Goal: Find specific fact: Find specific fact

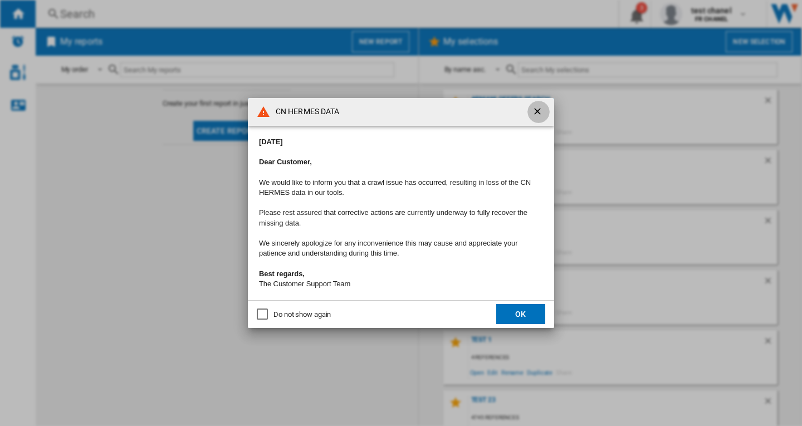
click at [535, 106] on ng-md-icon "getI18NText('BUTTONS.CLOSE_DIALOG')" at bounding box center [538, 112] width 13 height 13
click at [531, 105] on button "FR HERMES ..." at bounding box center [538, 112] width 22 height 22
click at [534, 106] on ng-md-icon "getI18NText('BUTTONS.CLOSE_DIALOG')" at bounding box center [538, 112] width 13 height 13
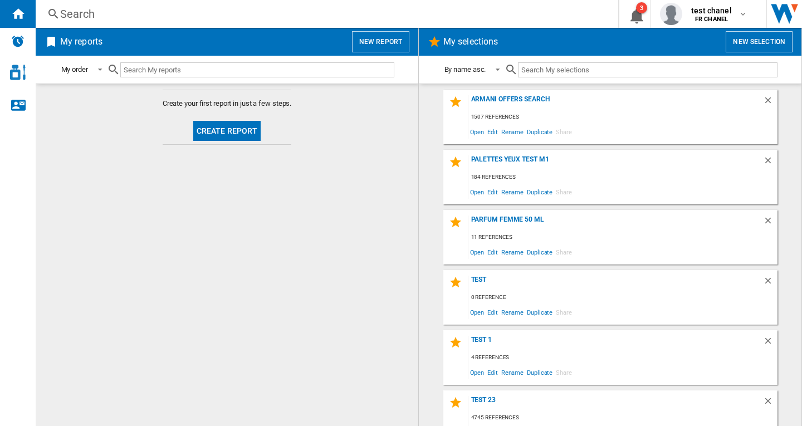
click at [58, 11] on ng-md-icon at bounding box center [53, 14] width 13 height 14
click at [109, 16] on div "Search" at bounding box center [324, 14] width 529 height 16
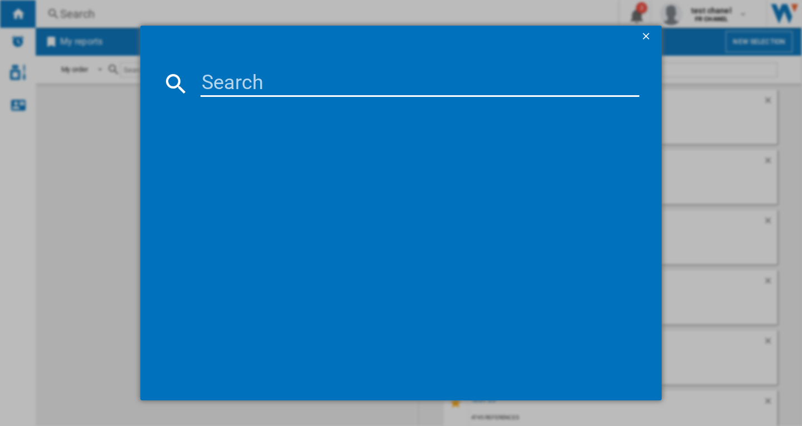
drag, startPoint x: 225, startPoint y: 88, endPoint x: 232, endPoint y: 88, distance: 6.7
click at [226, 88] on input at bounding box center [419, 83] width 439 height 27
paste input "163862"
type input "163862"
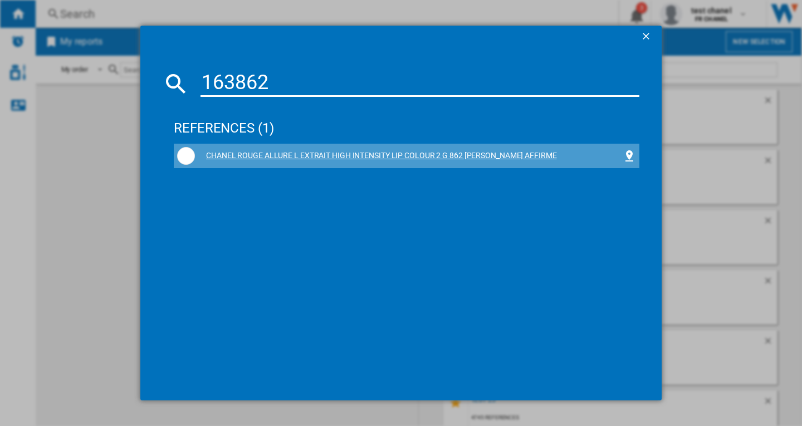
click at [441, 156] on div "CHANEL ROUGE ALLURE L EXTRAIT HIGH INTENSITY LIP COLOUR 2 G 862 [PERSON_NAME] A…" at bounding box center [409, 155] width 428 height 11
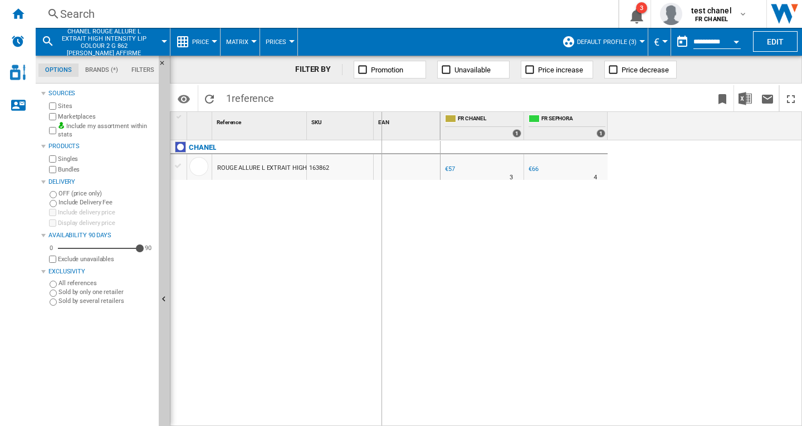
drag, startPoint x: 307, startPoint y: 131, endPoint x: 395, endPoint y: 136, distance: 88.1
click at [395, 136] on div "1 Reference 1 SKU 1 EAN 1" at bounding box center [305, 126] width 270 height 28
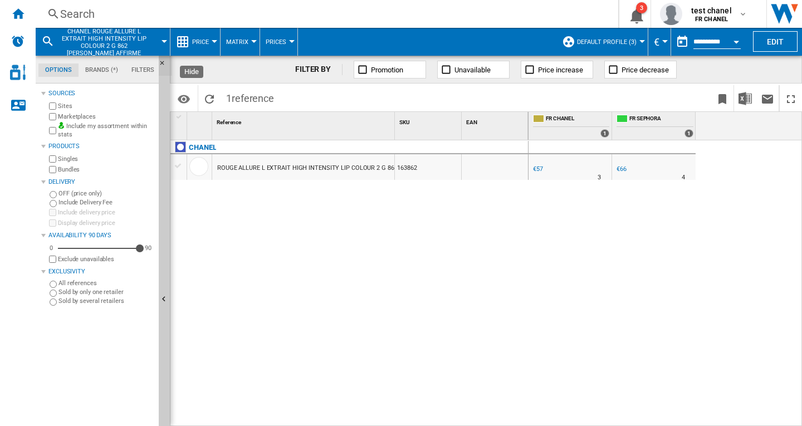
click at [162, 63] on ng-md-icon "Hide" at bounding box center [165, 66] width 13 height 13
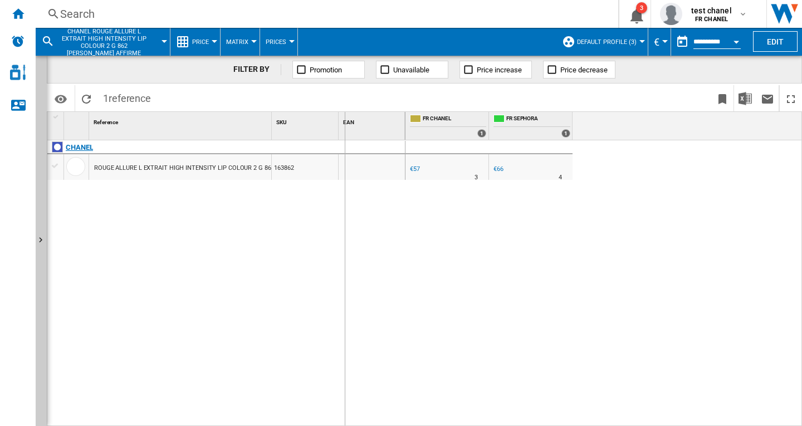
drag, startPoint x: 271, startPoint y: 138, endPoint x: 395, endPoint y: 149, distance: 124.6
click at [395, 148] on div "1 Reference 1 SKU 1 EAN 1 CHANEL ROUGE ALLURE L EXTRAIT HIGH INTENSITY LIP COLO…" at bounding box center [226, 269] width 358 height 314
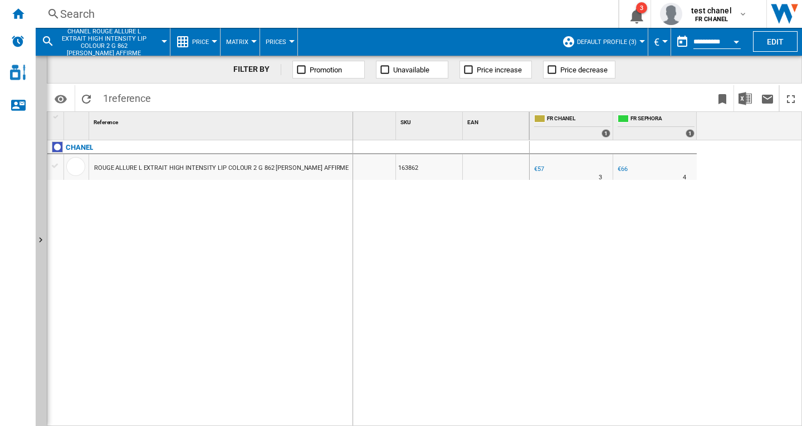
drag, startPoint x: 397, startPoint y: 131, endPoint x: 348, endPoint y: 136, distance: 49.3
click at [348, 136] on div "1 Reference 1 SKU 1 EAN 1" at bounding box center [288, 126] width 482 height 28
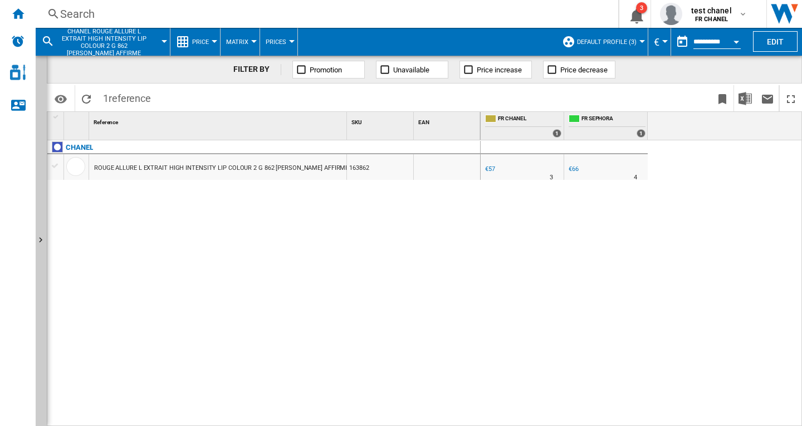
click at [489, 169] on div "€57" at bounding box center [490, 168] width 10 height 7
click at [85, 15] on div "Search" at bounding box center [324, 14] width 529 height 16
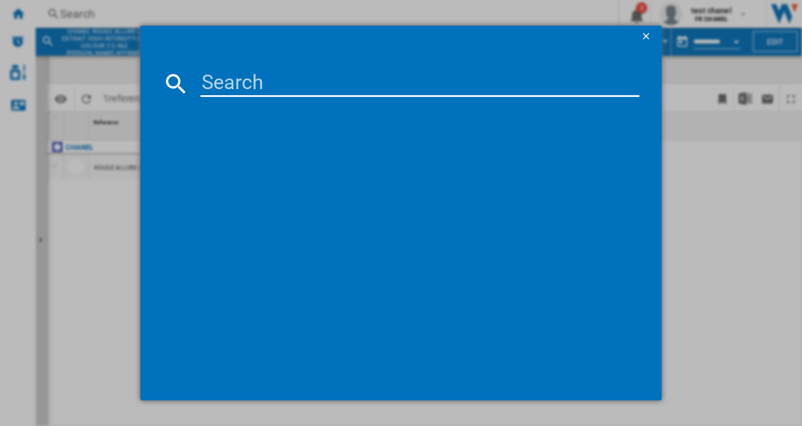
click at [237, 91] on input at bounding box center [419, 83] width 439 height 27
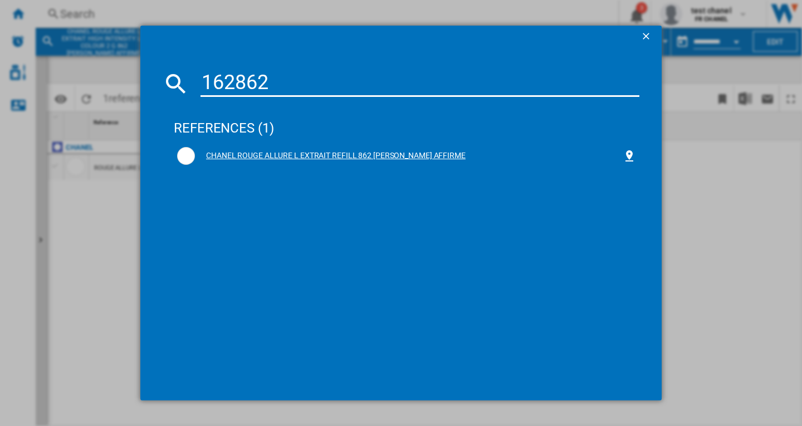
type input "162862"
click at [276, 154] on div "CHANEL ROUGE ALLURE L EXTRAIT REFILL 862 [PERSON_NAME] AFFIRME" at bounding box center [409, 155] width 428 height 11
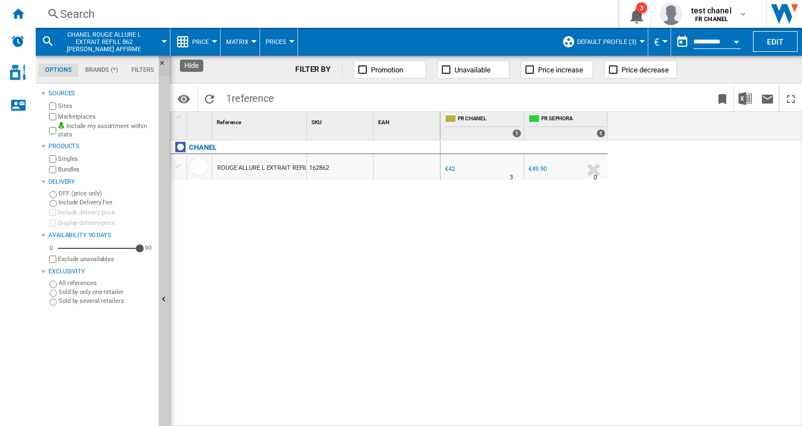
click at [162, 65] on ng-md-icon "Hide" at bounding box center [165, 66] width 13 height 13
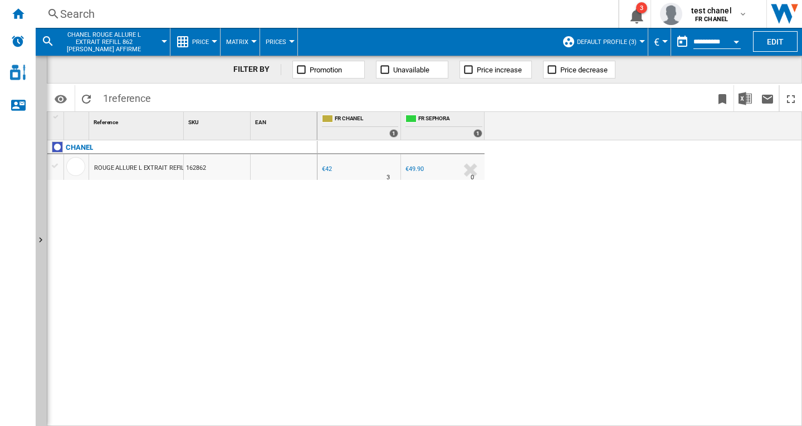
click at [633, 42] on button "Default profile (3)" at bounding box center [609, 42] width 65 height 28
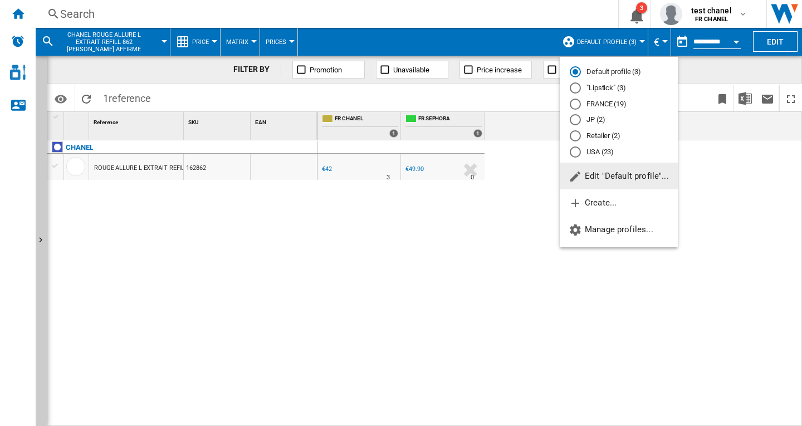
drag, startPoint x: 597, startPoint y: 104, endPoint x: 290, endPoint y: 266, distance: 347.0
click at [597, 104] on md-radio-button "FRANCE (19)" at bounding box center [619, 104] width 98 height 11
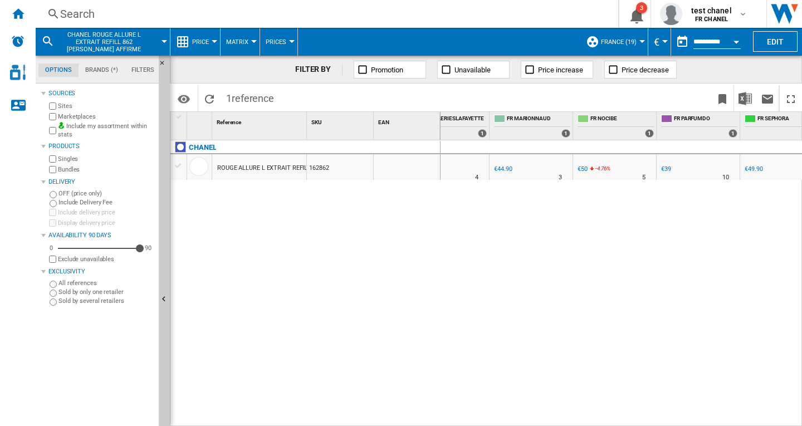
scroll to position [0, 202]
click at [160, 63] on ng-md-icon "Hide" at bounding box center [165, 66] width 13 height 13
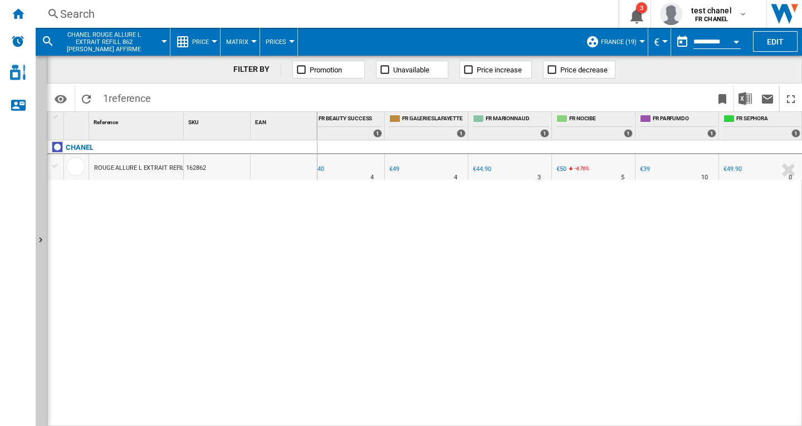
scroll to position [0, 0]
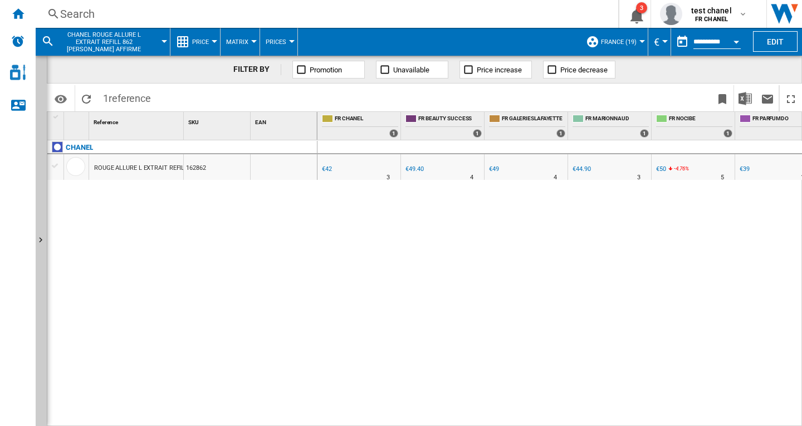
click at [325, 167] on div "€42" at bounding box center [327, 168] width 10 height 7
click at [414, 169] on div "€49.40" at bounding box center [414, 168] width 18 height 7
click at [493, 170] on div "€49" at bounding box center [494, 168] width 10 height 7
click at [581, 168] on div "€44.90" at bounding box center [582, 168] width 18 height 7
click at [659, 169] on div "€50" at bounding box center [661, 168] width 10 height 7
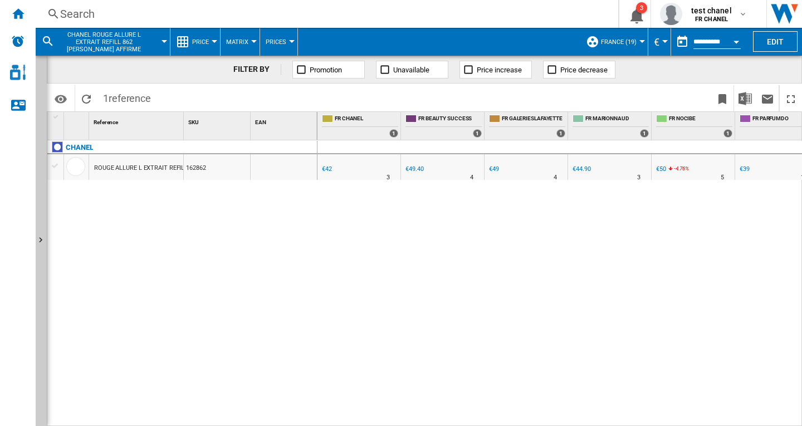
click at [743, 169] on div "€39" at bounding box center [745, 168] width 10 height 7
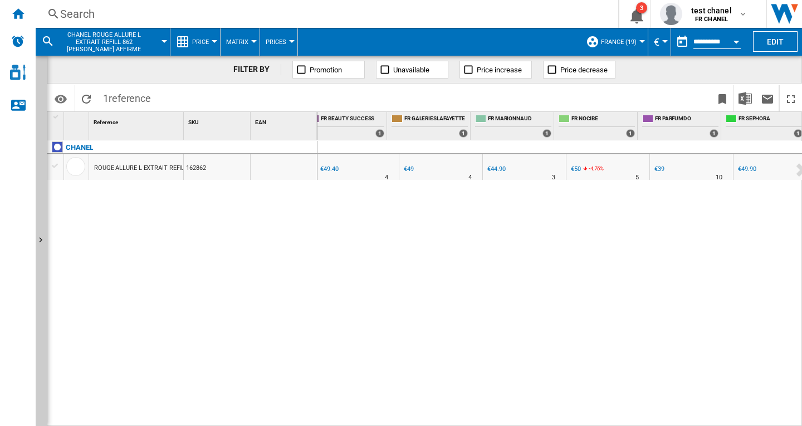
scroll to position [0, 100]
click at [734, 168] on div "€49.90" at bounding box center [732, 168] width 18 height 7
